Goal: Information Seeking & Learning: Learn about a topic

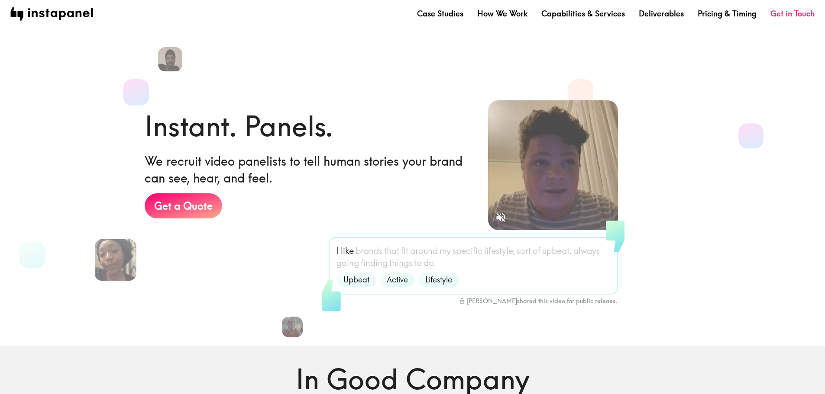
click at [577, 167] on video at bounding box center [553, 165] width 130 height 130
click at [503, 216] on icon "Sound is off" at bounding box center [501, 218] width 12 height 12
click at [545, 135] on video at bounding box center [553, 165] width 130 height 130
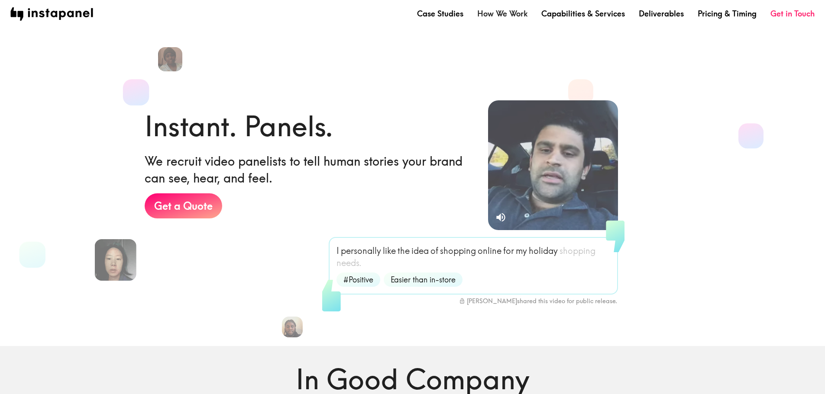
click at [484, 12] on link "How We Work" at bounding box center [502, 13] width 50 height 11
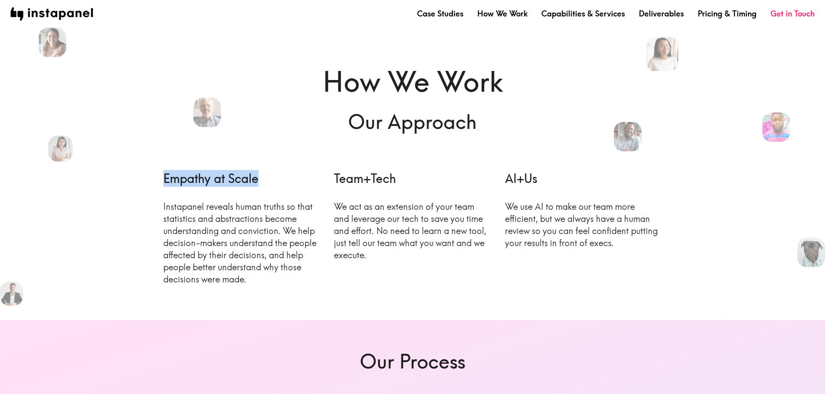
drag, startPoint x: 158, startPoint y: 180, endPoint x: 273, endPoint y: 181, distance: 114.7
click at [273, 181] on div "Empathy at Scale Instapanel reveals human truths so that statistics and abstrac…" at bounding box center [234, 227] width 171 height 143
click at [267, 187] on div at bounding box center [267, 187] width 0 height 0
click at [379, 210] on p "We act as an extension of your team and leverage our tech to save you time and …" at bounding box center [412, 231] width 157 height 61
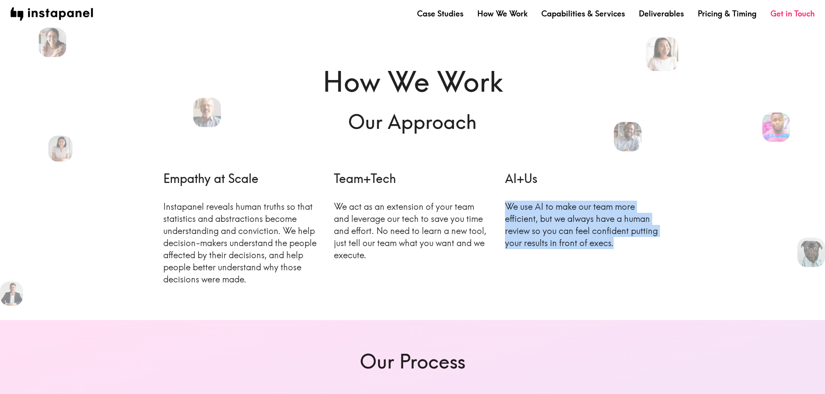
drag, startPoint x: 501, startPoint y: 209, endPoint x: 625, endPoint y: 251, distance: 131.5
click at [625, 251] on div "AI+Us We use AI to make our team more efficient, but we always have a human rev…" at bounding box center [576, 227] width 171 height 143
click at [721, 14] on link "Pricing & Timing" at bounding box center [726, 13] width 59 height 11
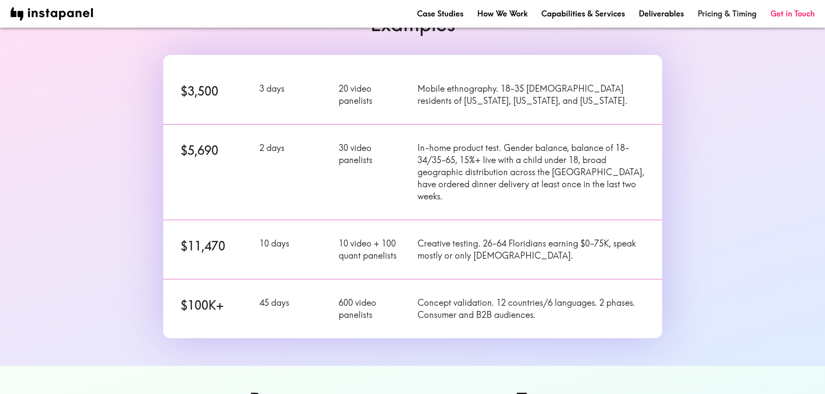
scroll to position [130, 0]
